Goal: Find specific page/section: Find specific page/section

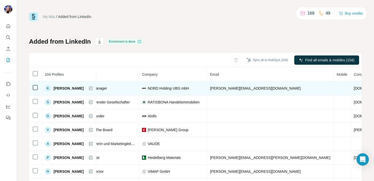
scroll to position [0, 112]
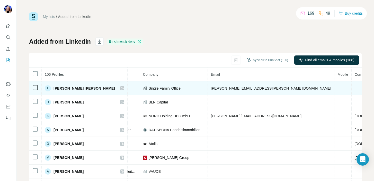
scroll to position [0, 128]
